Goal: Transaction & Acquisition: Register for event/course

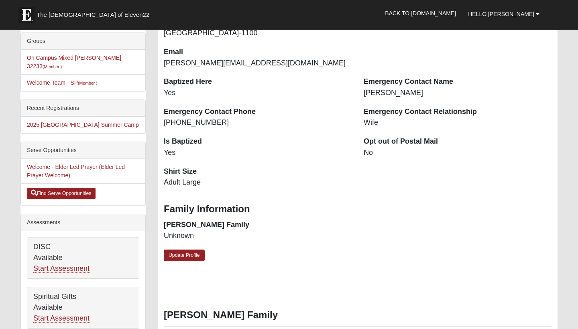
scroll to position [182, 0]
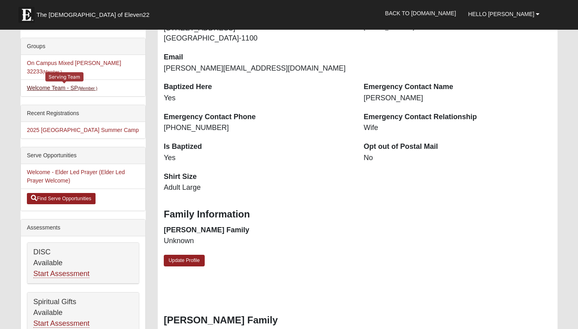
click at [58, 85] on link "Welcome Team - SP (Member )" at bounding box center [62, 88] width 71 height 6
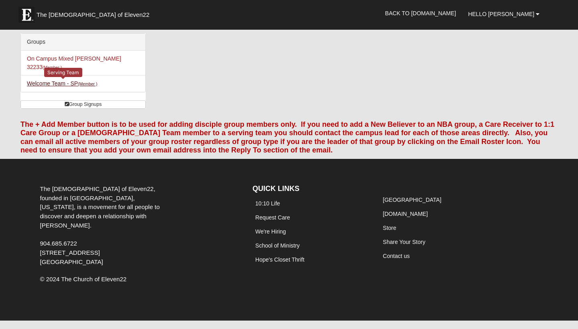
click at [60, 80] on link "Welcome Team - SP (Member )" at bounding box center [62, 83] width 71 height 6
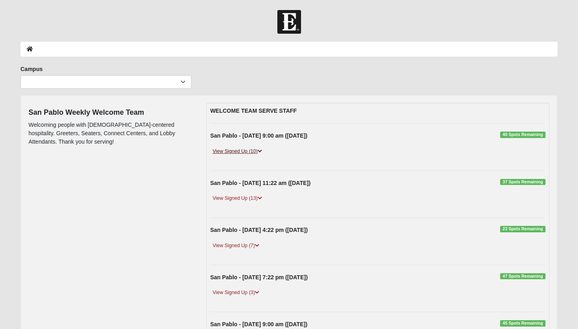
click at [235, 149] on link "View Signed Up (10)" at bounding box center [237, 151] width 54 height 8
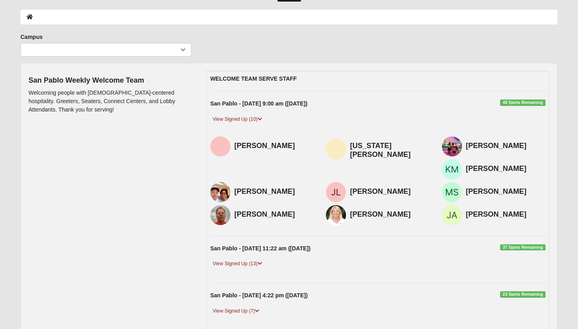
scroll to position [34, 0]
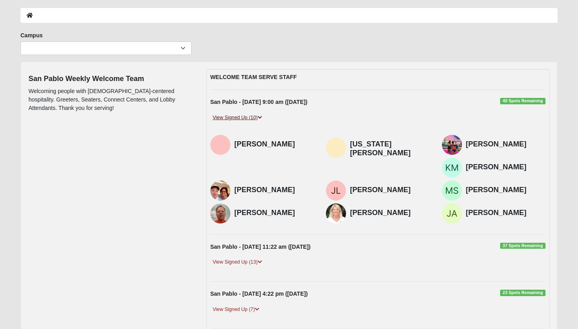
click at [260, 116] on icon at bounding box center [259, 117] width 4 height 5
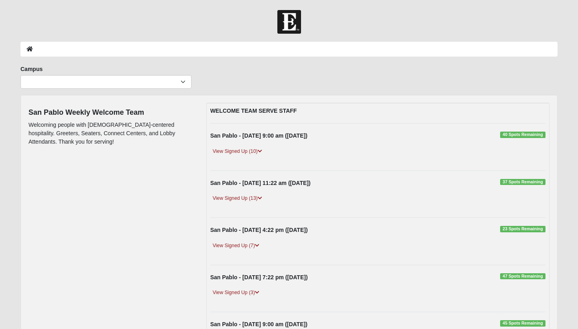
scroll to position [0, 0]
click at [227, 156] on div "View Signed Up (10)" at bounding box center [377, 154] width 347 height 15
click at [228, 149] on link "View Signed Up (10)" at bounding box center [237, 151] width 54 height 8
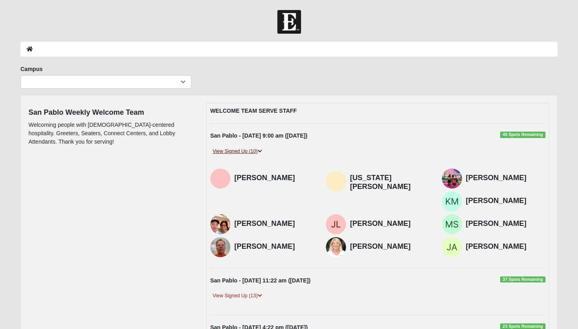
click at [256, 148] on link "View Signed Up (10)" at bounding box center [237, 151] width 54 height 8
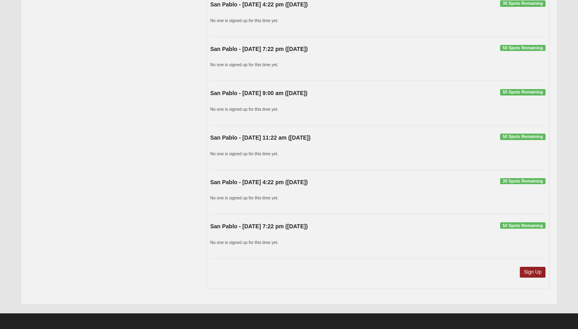
scroll to position [602, 0]
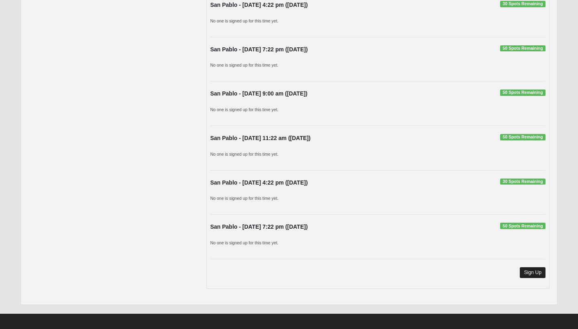
click at [527, 269] on link "Sign Up" at bounding box center [532, 272] width 26 height 11
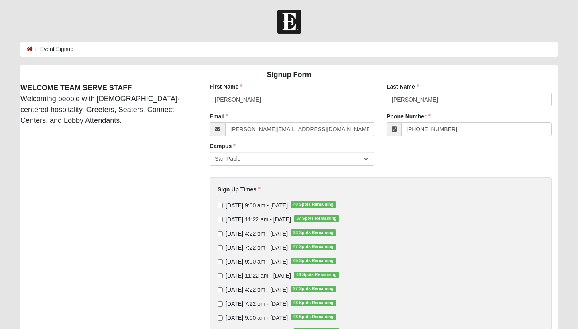
click at [227, 209] on div "[DATE] 9:00 am - [DATE] 40 Spots Remaining [DATE] 11:22 am - [DATE] 37 Spots Re…" at bounding box center [380, 282] width 326 height 162
click at [219, 206] on input "[DATE] 9:00 am - [DATE] 40 Spots Remaining" at bounding box center [219, 205] width 5 height 5
checkbox input "true"
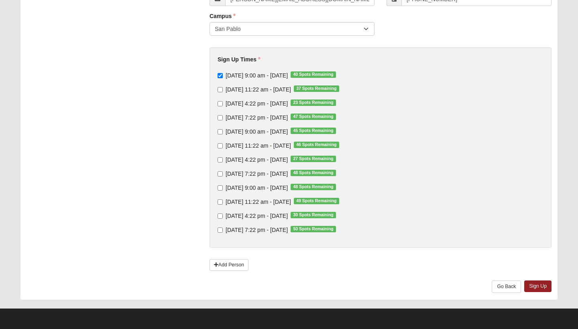
scroll to position [130, 0]
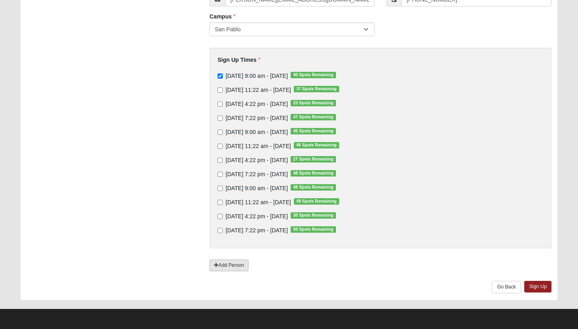
click at [225, 265] on link "Add Person" at bounding box center [228, 265] width 39 height 12
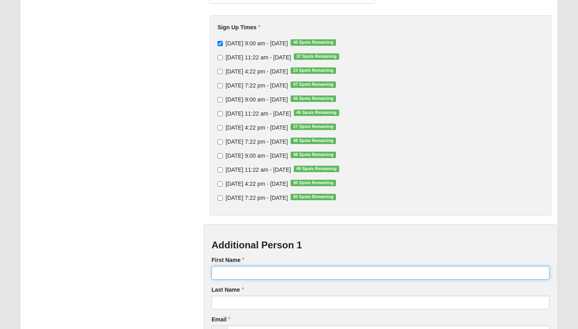
scroll to position [167, 0]
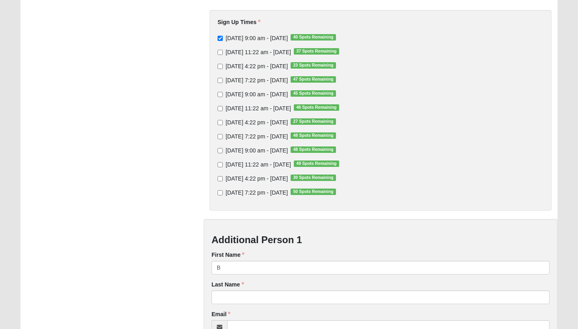
click at [265, 304] on div "Additional Person 1 First Name B First Name is required. Last Name Last Name is…" at bounding box center [380, 322] width 354 height 207
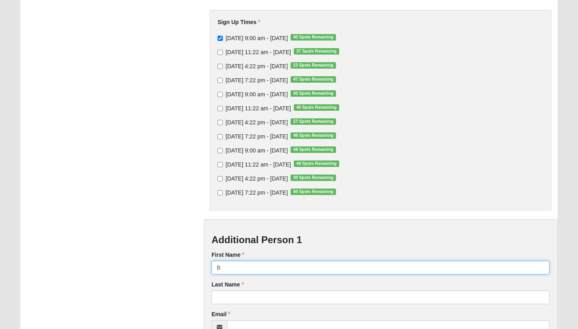
click at [235, 272] on input "B" at bounding box center [380, 268] width 338 height 14
type input "Barbar"
type input "[PERSON_NAME]"
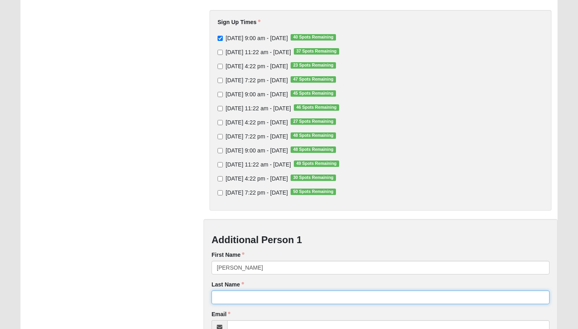
type input "[PERSON_NAME]"
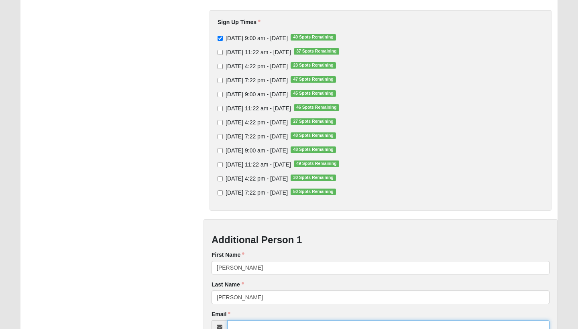
type input "[PERSON_NAME][EMAIL_ADDRESS][DOMAIN_NAME]"
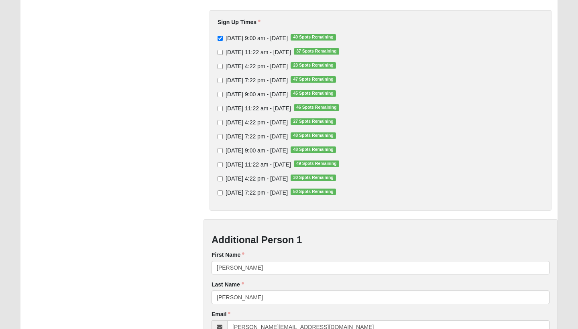
type input "[PHONE_NUMBER]"
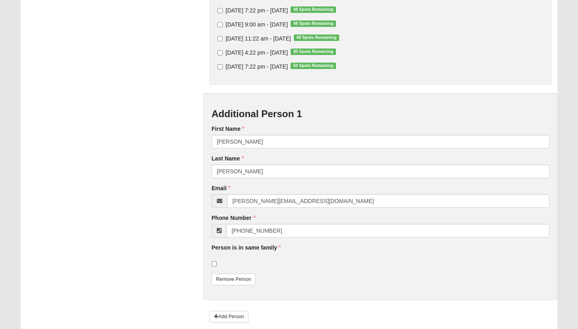
scroll to position [294, 0]
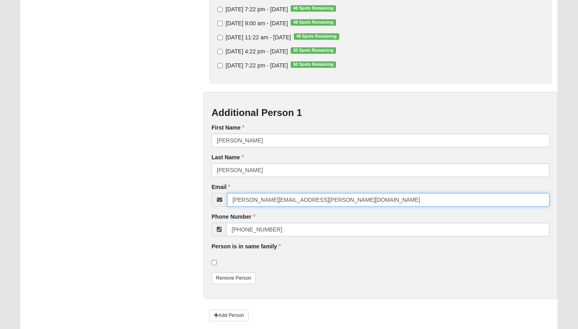
type input "[PERSON_NAME][EMAIL_ADDRESS][PERSON_NAME][DOMAIN_NAME]"
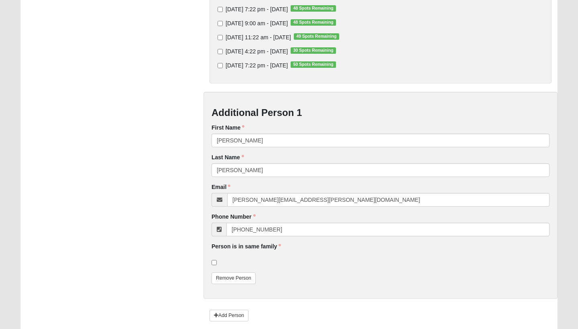
click at [214, 262] on input "checkbox" at bounding box center [213, 262] width 5 height 5
checkbox input "true"
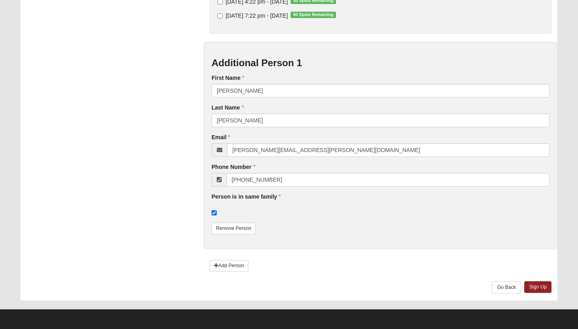
scroll to position [344, 0]
click at [537, 286] on link "Sign Up" at bounding box center [537, 288] width 27 height 12
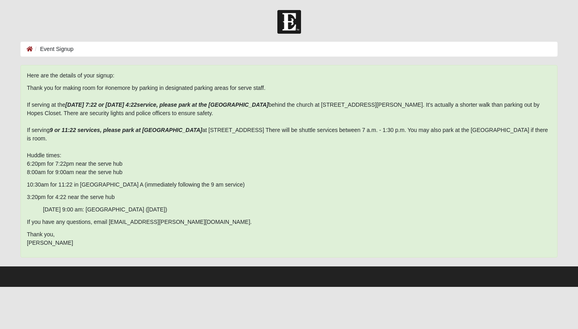
scroll to position [0, 0]
